Goal: Information Seeking & Learning: Learn about a topic

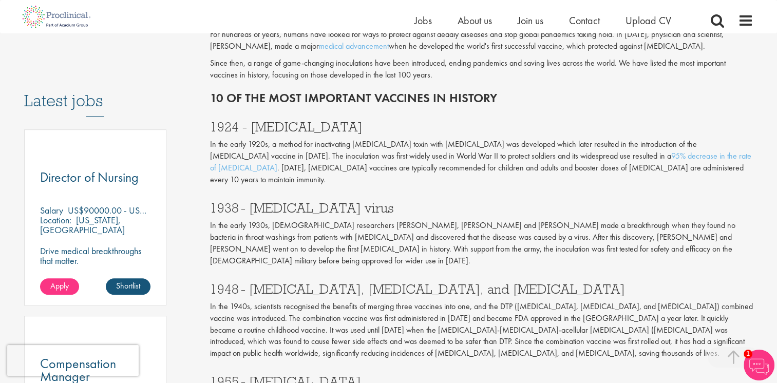
scroll to position [513, 0]
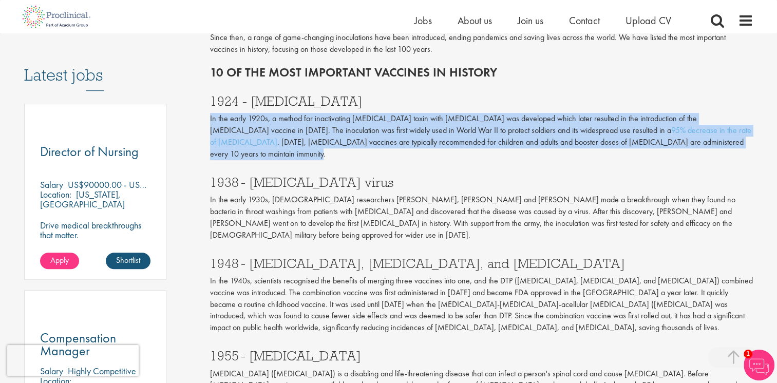
drag, startPoint x: 209, startPoint y: 117, endPoint x: 703, endPoint y: 149, distance: 494.5
click at [703, 149] on div "10 of the most important vaccines in history our consultant managing the role A…" at bounding box center [481, 333] width 559 height 1462
copy p "In the early 1920s, a method for inactivating [MEDICAL_DATA] toxin with [MEDICA…"
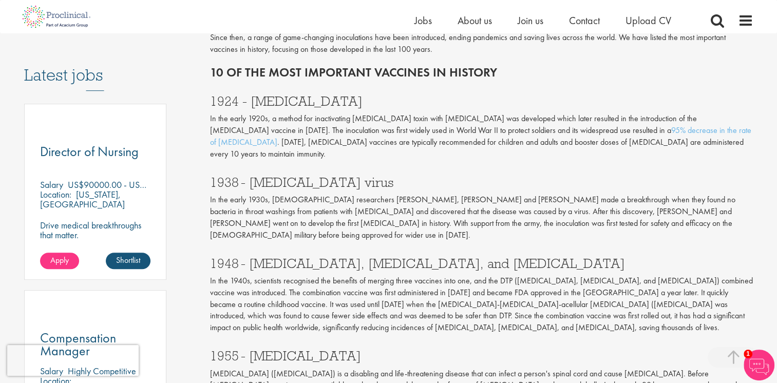
click at [377, 78] on h2 "10 of the most important vaccines in history" at bounding box center [481, 72] width 543 height 13
drag, startPoint x: 253, startPoint y: 99, endPoint x: 344, endPoint y: 103, distance: 91.5
click at [344, 103] on h3 "1924 - [MEDICAL_DATA]" at bounding box center [481, 100] width 543 height 13
copy h3 "[MEDICAL_DATA]"
drag, startPoint x: 214, startPoint y: 72, endPoint x: 268, endPoint y: 74, distance: 54.5
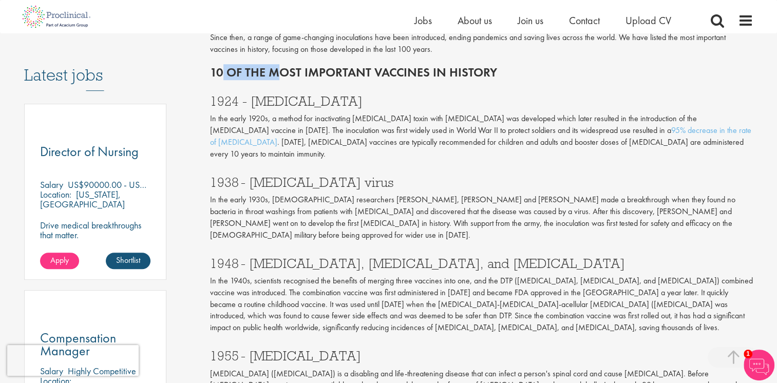
click at [268, 74] on h2 "10 of the most important vaccines in history" at bounding box center [481, 72] width 543 height 13
drag, startPoint x: 268, startPoint y: 74, endPoint x: 263, endPoint y: 80, distance: 8.0
click at [268, 74] on h2 "10 of the most important vaccines in history" at bounding box center [481, 72] width 543 height 13
drag, startPoint x: 248, startPoint y: 168, endPoint x: 316, endPoint y: 176, distance: 67.6
click at [315, 176] on h3 "1938 - [MEDICAL_DATA] virus" at bounding box center [481, 182] width 543 height 13
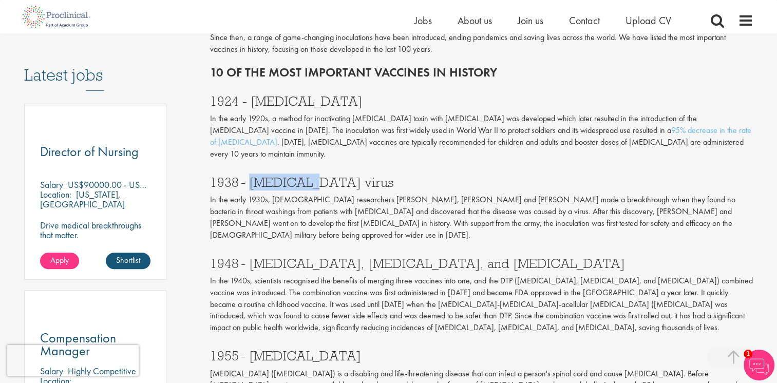
copy h3 "[MEDICAL_DATA] virus"
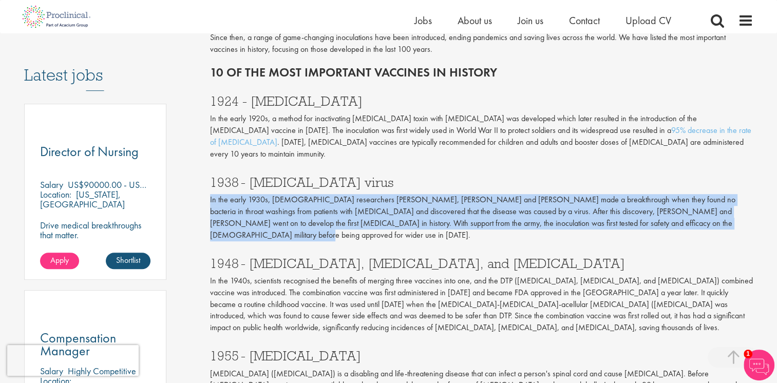
drag, startPoint x: 680, startPoint y: 212, endPoint x: 208, endPoint y: 189, distance: 472.4
click at [208, 189] on div "10 of the most important vaccines in history our consultant managing the role A…" at bounding box center [481, 333] width 559 height 1462
drag, startPoint x: 208, startPoint y: 189, endPoint x: 216, endPoint y: 190, distance: 7.7
copy p "In the early 1930s, [DEMOGRAPHIC_DATA] researchers [PERSON_NAME], [PERSON_NAME]…"
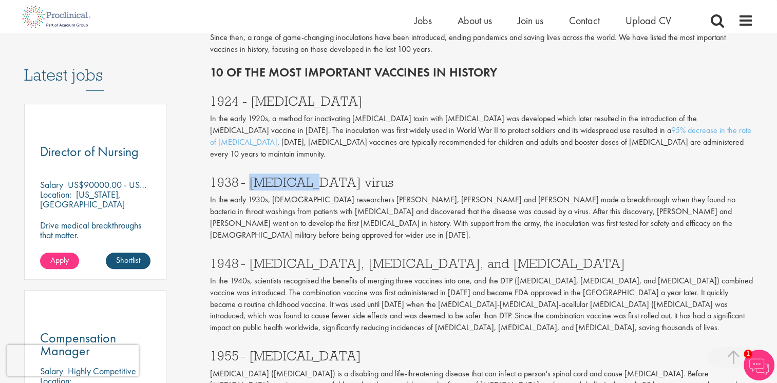
drag, startPoint x: 247, startPoint y: 170, endPoint x: 299, endPoint y: 175, distance: 51.6
click at [299, 176] on h3 "1938 - [MEDICAL_DATA] virus" at bounding box center [481, 182] width 543 height 13
drag, startPoint x: 299, startPoint y: 175, endPoint x: 285, endPoint y: 172, distance: 13.7
copy h3 "[MEDICAL_DATA] virus"
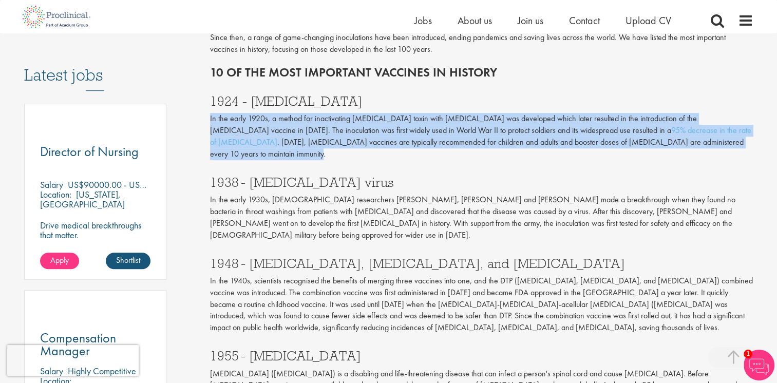
drag, startPoint x: 699, startPoint y: 146, endPoint x: 205, endPoint y: 112, distance: 495.6
click at [205, 113] on div "10 of the most important vaccines in history our consultant managing the role A…" at bounding box center [481, 333] width 559 height 1462
drag, startPoint x: 205, startPoint y: 112, endPoint x: 252, endPoint y: 130, distance: 50.5
copy p "In the early 1920s, a method for inactivating [MEDICAL_DATA] toxin with [MEDICA…"
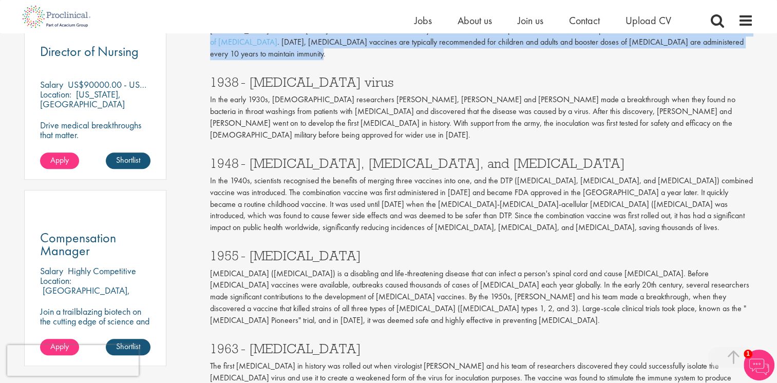
scroll to position [616, 0]
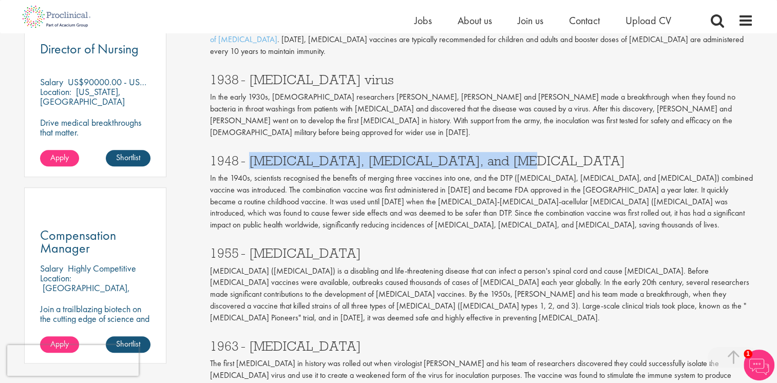
drag, startPoint x: 258, startPoint y: 140, endPoint x: 495, endPoint y: 141, distance: 237.2
click at [495, 154] on h3 "1948 - [MEDICAL_DATA], [MEDICAL_DATA], and [MEDICAL_DATA]" at bounding box center [481, 160] width 543 height 13
drag, startPoint x: 495, startPoint y: 141, endPoint x: 475, endPoint y: 135, distance: 20.5
copy h3 "[MEDICAL_DATA], [MEDICAL_DATA], and [MEDICAL_DATA]"
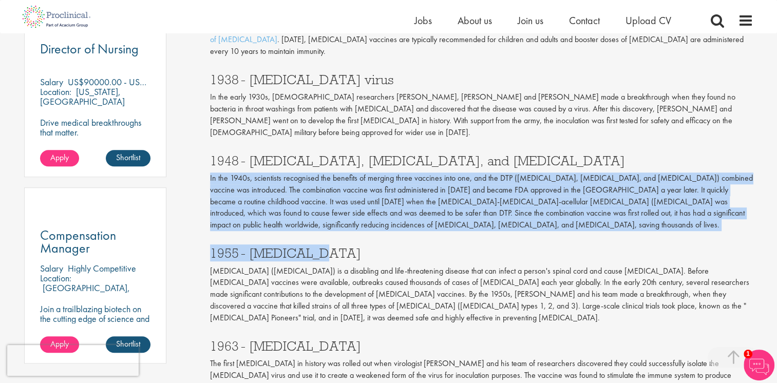
drag, startPoint x: 209, startPoint y: 157, endPoint x: 335, endPoint y: 213, distance: 137.5
click at [335, 213] on div "10 of the most important vaccines in history our consultant managing the role A…" at bounding box center [481, 230] width 559 height 1462
drag, startPoint x: 334, startPoint y: 213, endPoint x: 292, endPoint y: 190, distance: 47.1
click at [292, 190] on p "In the 1940s, scientists recognised the benefits of merging three vaccines into…" at bounding box center [481, 202] width 543 height 59
click at [325, 206] on p "In the 1940s, scientists recognised the benefits of merging three vaccines into…" at bounding box center [481, 202] width 543 height 59
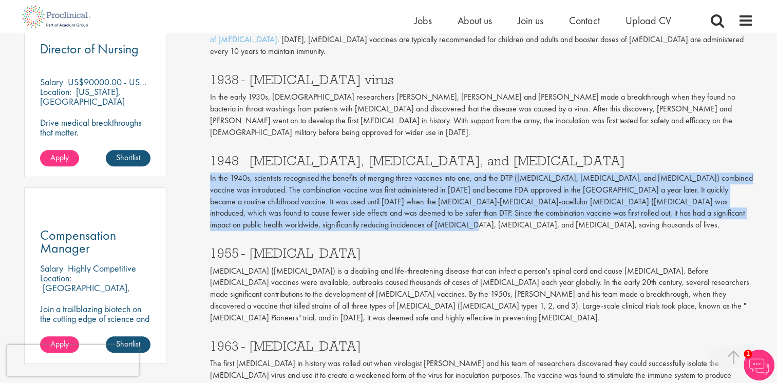
drag, startPoint x: 325, startPoint y: 205, endPoint x: 209, endPoint y: 157, distance: 125.7
click at [210, 173] on p "In the 1940s, scientists recognised the benefits of merging three vaccines into…" at bounding box center [481, 202] width 543 height 59
drag, startPoint x: 210, startPoint y: 157, endPoint x: 236, endPoint y: 167, distance: 27.6
copy p "In the 1940s, scientists recognised the benefits of merging three vaccines into…"
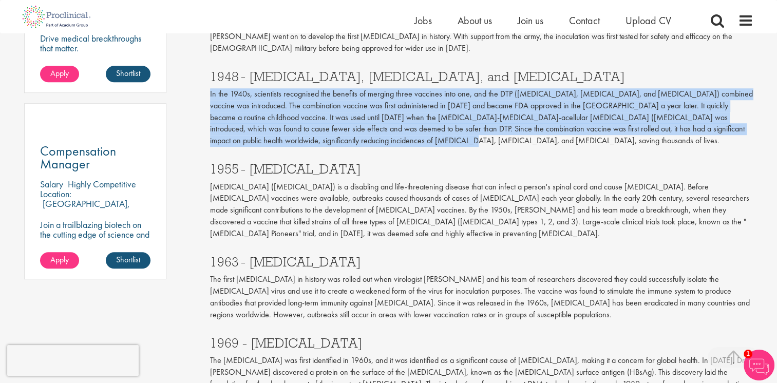
scroll to position [719, 0]
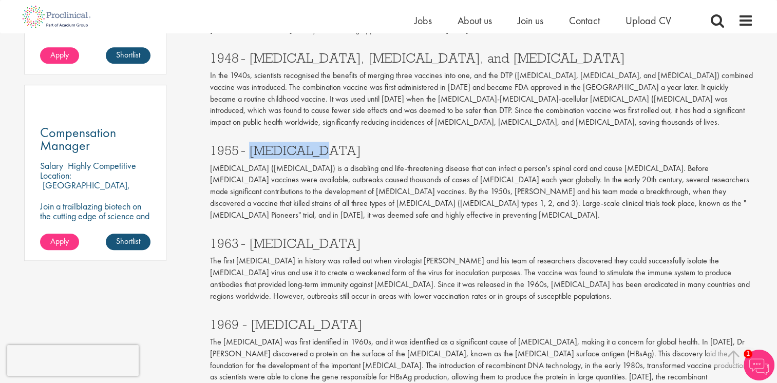
drag, startPoint x: 251, startPoint y: 128, endPoint x: 306, endPoint y: 127, distance: 56.0
click at [306, 144] on h3 "1955 - [MEDICAL_DATA]" at bounding box center [481, 150] width 543 height 13
drag, startPoint x: 306, startPoint y: 127, endPoint x: 269, endPoint y: 128, distance: 37.5
copy h3 "[MEDICAL_DATA]"
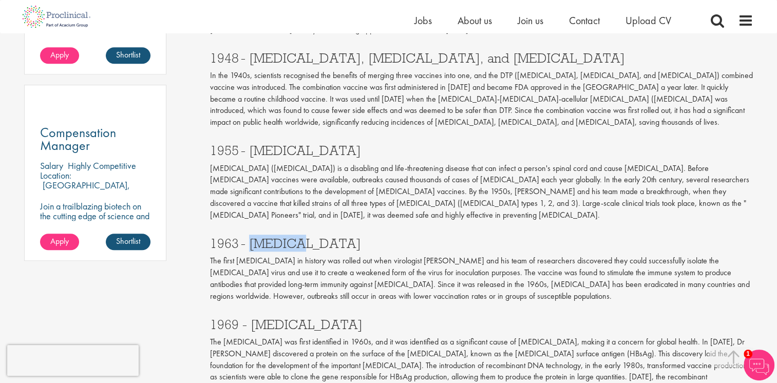
drag, startPoint x: 251, startPoint y: 206, endPoint x: 299, endPoint y: 210, distance: 48.5
click at [299, 237] on h3 "1963 - [MEDICAL_DATA]" at bounding box center [481, 243] width 543 height 13
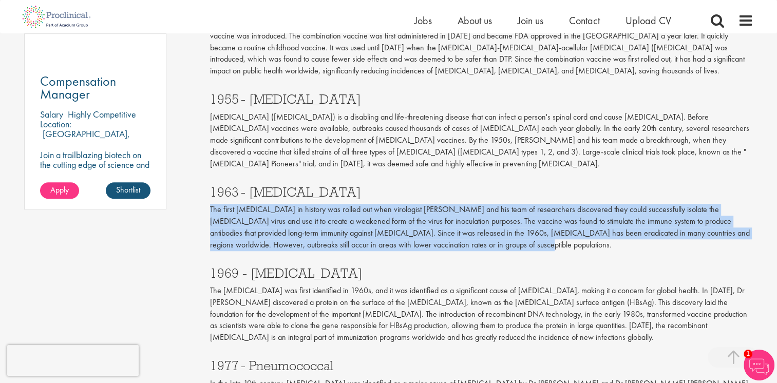
drag, startPoint x: 455, startPoint y: 217, endPoint x: 207, endPoint y: 176, distance: 251.9
click at [207, 176] on div "10 of the most important vaccines in history our consultant managing the role A…" at bounding box center [481, 76] width 559 height 1462
drag, startPoint x: 207, startPoint y: 176, endPoint x: 224, endPoint y: 186, distance: 20.3
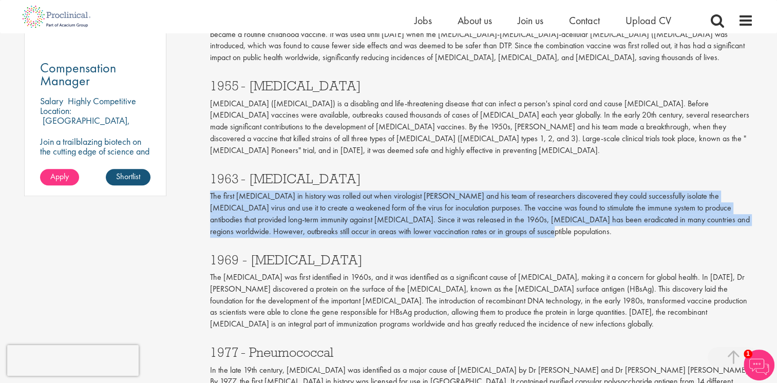
scroll to position [821, 0]
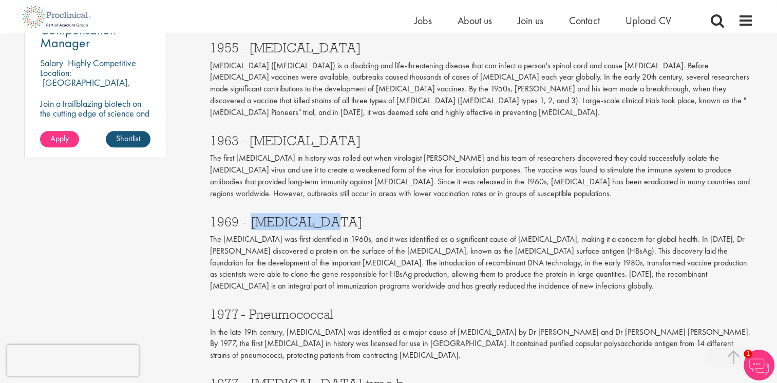
drag, startPoint x: 253, startPoint y: 188, endPoint x: 318, endPoint y: 188, distance: 65.2
click at [318, 215] on h3 "1969 - [MEDICAL_DATA]" at bounding box center [481, 221] width 543 height 13
click at [226, 234] on p "The [MEDICAL_DATA] was first identified in 1960s, and it was identified as a si…" at bounding box center [481, 263] width 543 height 59
drag, startPoint x: 210, startPoint y: 203, endPoint x: 565, endPoint y: 252, distance: 358.7
click at [568, 252] on p "The [MEDICAL_DATA] was first identified in 1960s, and it was identified as a si…" at bounding box center [481, 263] width 543 height 59
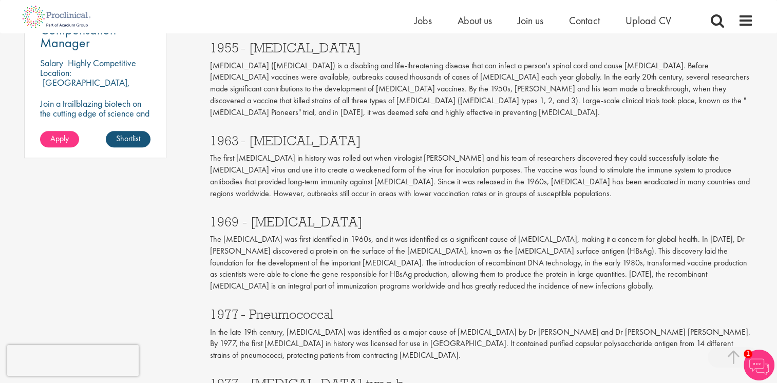
drag, startPoint x: 565, startPoint y: 252, endPoint x: 488, endPoint y: 247, distance: 77.1
drag, startPoint x: 253, startPoint y: 187, endPoint x: 337, endPoint y: 192, distance: 84.4
click at [337, 215] on h3 "1969 - [MEDICAL_DATA]" at bounding box center [481, 221] width 543 height 13
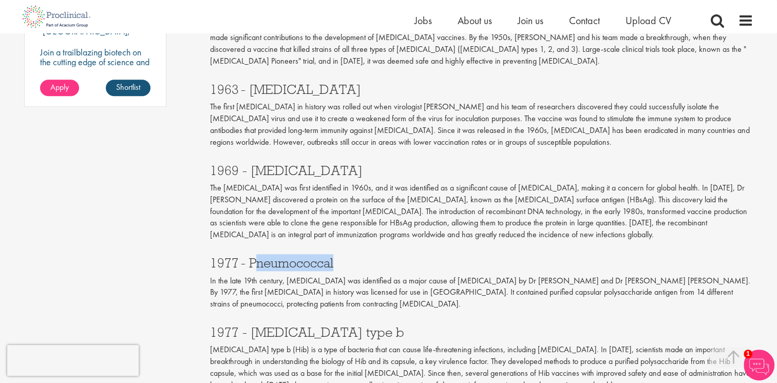
drag, startPoint x: 253, startPoint y: 227, endPoint x: 344, endPoint y: 233, distance: 91.6
click at [344, 256] on h3 "1977 - Pneumococcal" at bounding box center [481, 262] width 543 height 13
drag, startPoint x: 344, startPoint y: 233, endPoint x: 296, endPoint y: 232, distance: 48.3
click at [299, 256] on h3 "1977 - Pneumococcal" at bounding box center [481, 262] width 543 height 13
click at [249, 256] on h3 "1977 - Pneumococcal" at bounding box center [481, 262] width 543 height 13
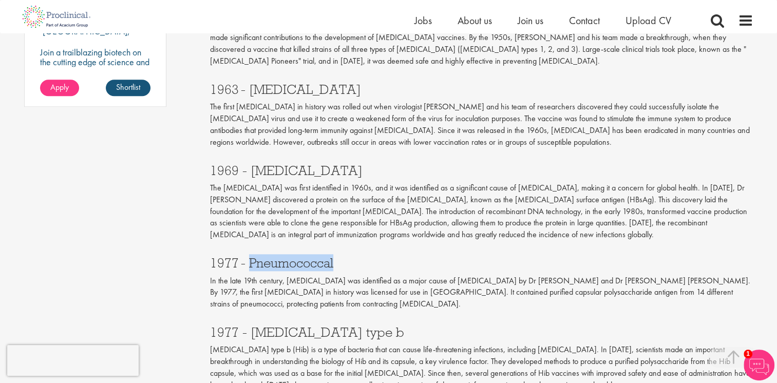
drag, startPoint x: 248, startPoint y: 228, endPoint x: 339, endPoint y: 231, distance: 90.9
click at [339, 256] on h3 "1977 - Pneumococcal" at bounding box center [481, 262] width 543 height 13
drag, startPoint x: 339, startPoint y: 231, endPoint x: 324, endPoint y: 231, distance: 15.4
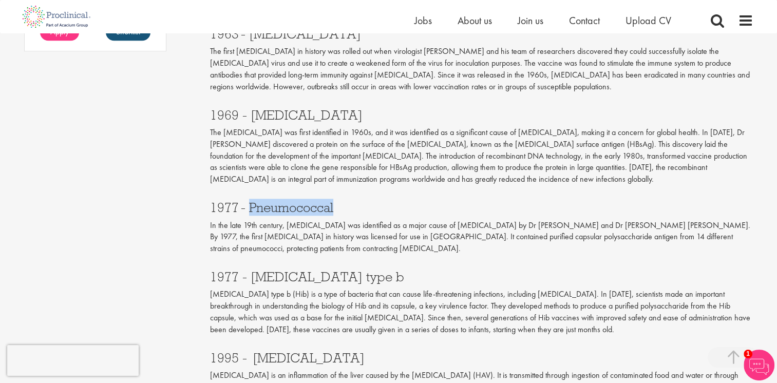
scroll to position [924, 0]
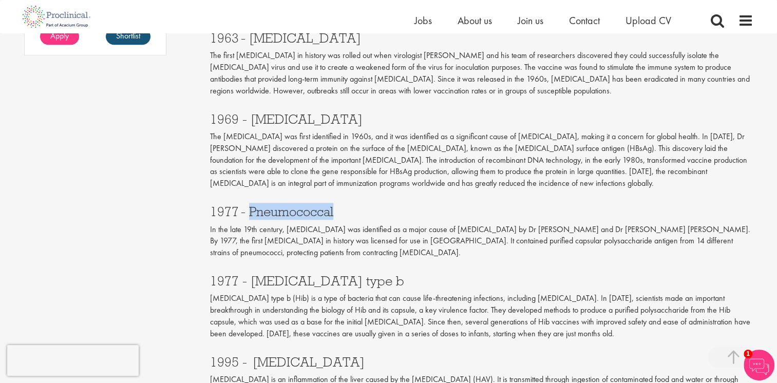
drag, startPoint x: 253, startPoint y: 245, endPoint x: 434, endPoint y: 247, distance: 181.2
click at [434, 274] on h3 "1977 - [MEDICAL_DATA] type b" at bounding box center [481, 280] width 543 height 13
drag, startPoint x: 310, startPoint y: 264, endPoint x: 328, endPoint y: 264, distance: 17.5
click at [328, 293] on p "[MEDICAL_DATA] type b (Hib) is a type of bacteria that can cause life-threateni…" at bounding box center [481, 316] width 543 height 47
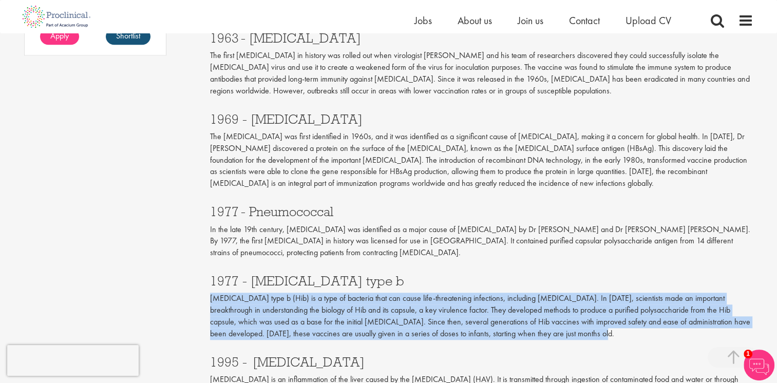
drag, startPoint x: 598, startPoint y: 301, endPoint x: 212, endPoint y: 265, distance: 387.7
click at [212, 293] on p "[MEDICAL_DATA] type b (Hib) is a type of bacteria that can cause life-threateni…" at bounding box center [481, 316] width 543 height 47
drag, startPoint x: 212, startPoint y: 265, endPoint x: 236, endPoint y: 267, distance: 24.7
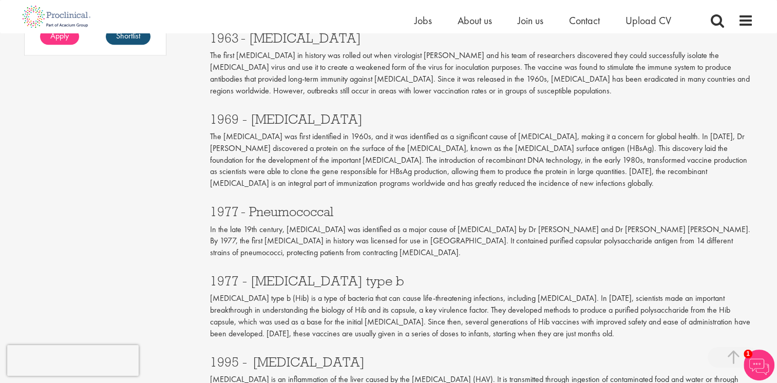
click at [285, 274] on h3 "1977 - [MEDICAL_DATA] type b" at bounding box center [481, 280] width 543 height 13
drag, startPoint x: 255, startPoint y: 244, endPoint x: 373, endPoint y: 252, distance: 118.3
click at [373, 274] on h3 "1977 - [MEDICAL_DATA] type b" at bounding box center [481, 280] width 543 height 13
click at [269, 274] on h3 "1977 - [MEDICAL_DATA] type b" at bounding box center [481, 280] width 543 height 13
drag, startPoint x: 251, startPoint y: 247, endPoint x: 438, endPoint y: 250, distance: 187.4
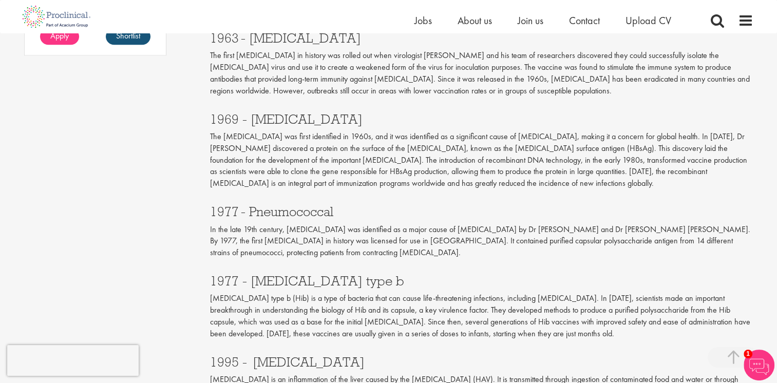
click at [438, 274] on h3 "1977 - [MEDICAL_DATA] type b" at bounding box center [481, 280] width 543 height 13
drag, startPoint x: 438, startPoint y: 250, endPoint x: 422, endPoint y: 250, distance: 16.9
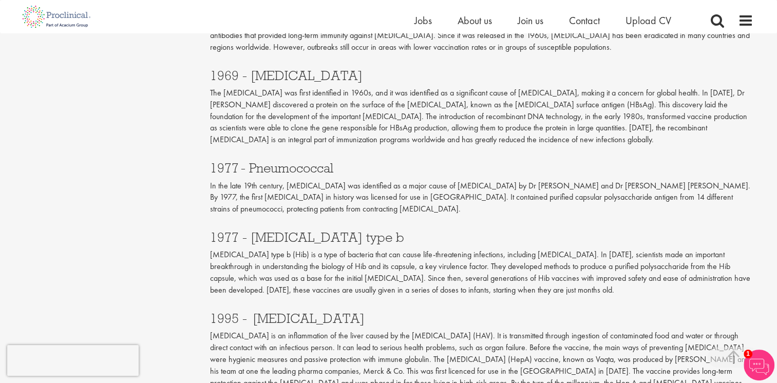
scroll to position [1027, 0]
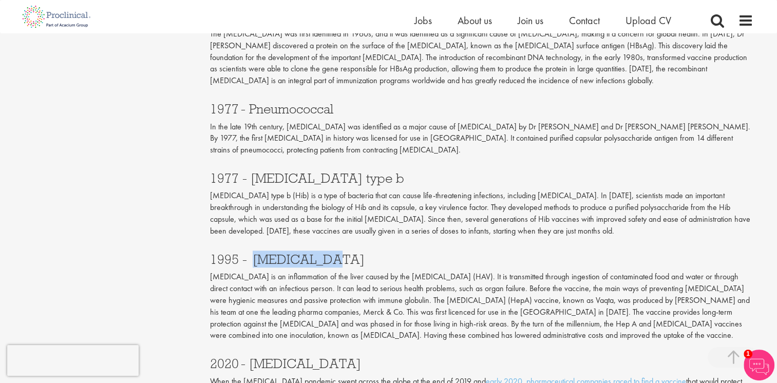
drag, startPoint x: 251, startPoint y: 223, endPoint x: 321, endPoint y: 225, distance: 70.4
click at [321, 253] on h3 "1995 -  [MEDICAL_DATA]" at bounding box center [481, 259] width 543 height 13
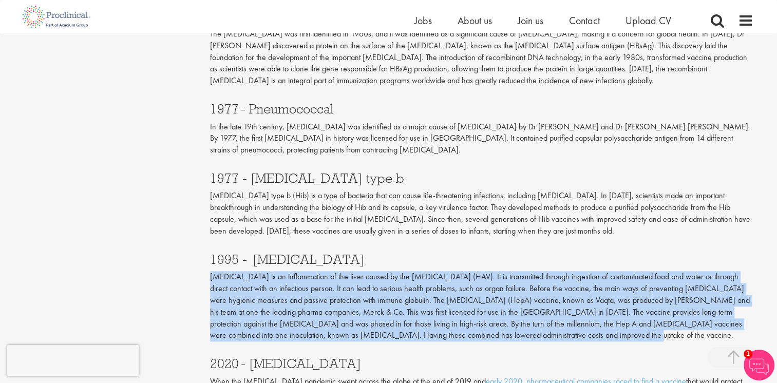
drag, startPoint x: 212, startPoint y: 239, endPoint x: 538, endPoint y: 299, distance: 331.9
click at [548, 301] on p "[MEDICAL_DATA] is an inflammation of the liver caused by the [MEDICAL_DATA] (HA…" at bounding box center [481, 306] width 543 height 70
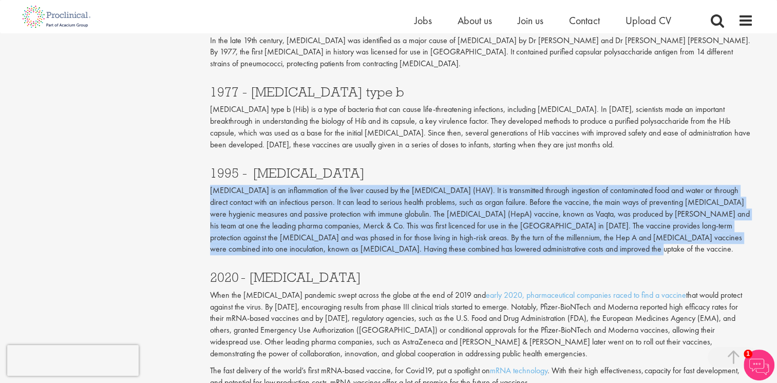
scroll to position [1232, 0]
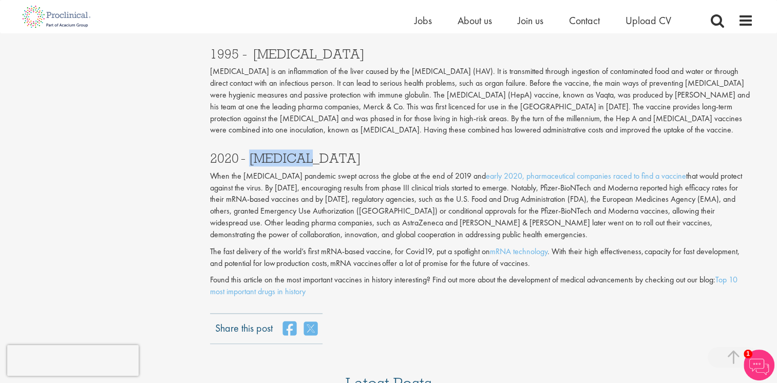
drag, startPoint x: 250, startPoint y: 122, endPoint x: 310, endPoint y: 128, distance: 59.8
click at [310, 151] on h3 "2020 - [MEDICAL_DATA]" at bounding box center [481, 157] width 543 height 13
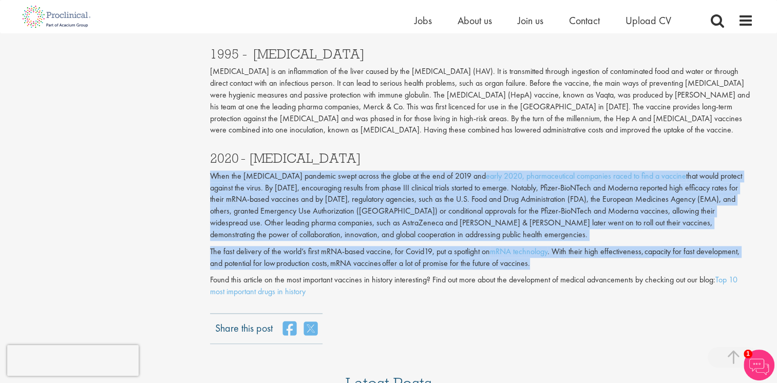
drag, startPoint x: 212, startPoint y: 139, endPoint x: 548, endPoint y: 230, distance: 348.3
click at [548, 230] on div "2020 - [MEDICAL_DATA] When the [MEDICAL_DATA] pandemic swept across the globe a…" at bounding box center [481, 207] width 559 height 133
drag, startPoint x: 264, startPoint y: 176, endPoint x: 217, endPoint y: 156, distance: 51.1
click at [264, 176] on p "When the [MEDICAL_DATA] pandemic swept across the globe at the end of 2019 and …" at bounding box center [481, 205] width 543 height 70
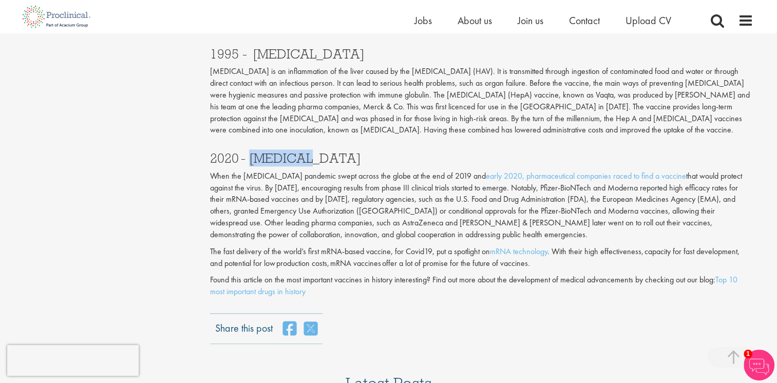
drag, startPoint x: 252, startPoint y: 124, endPoint x: 304, endPoint y: 126, distance: 52.9
click at [304, 151] on h3 "2020 - [MEDICAL_DATA]" at bounding box center [481, 157] width 543 height 13
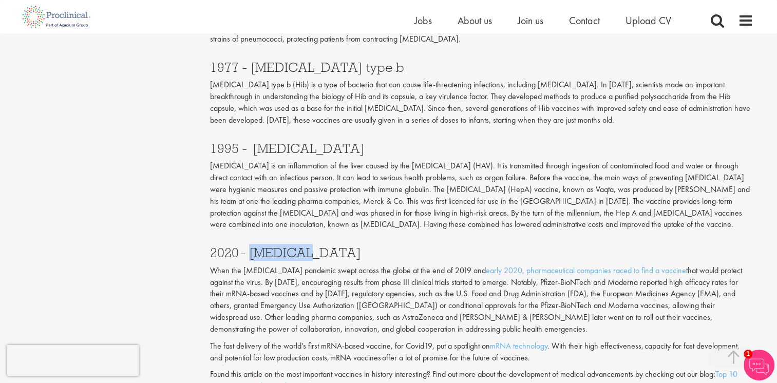
scroll to position [1129, 0]
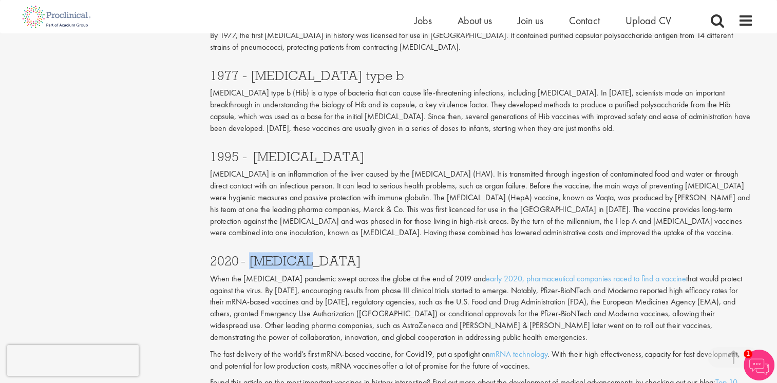
click at [435, 254] on h3 "2020 - [MEDICAL_DATA]" at bounding box center [481, 260] width 543 height 13
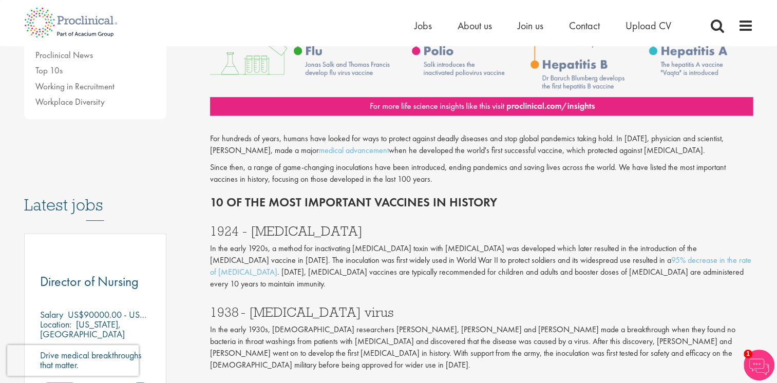
scroll to position [410, 0]
